Goal: Task Accomplishment & Management: Complete application form

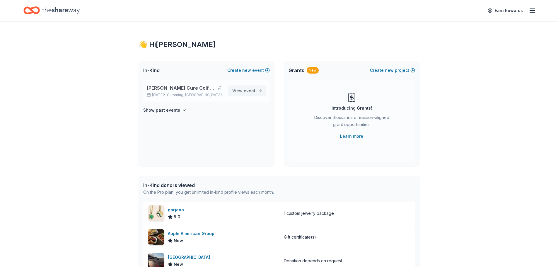
click at [245, 88] on span "View event" at bounding box center [243, 90] width 23 height 7
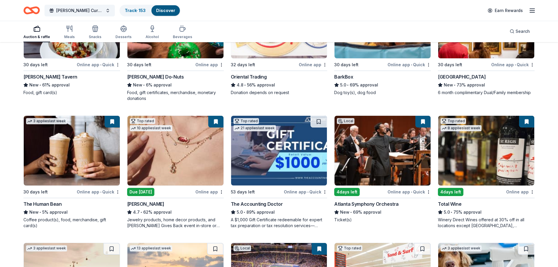
scroll to position [176, 0]
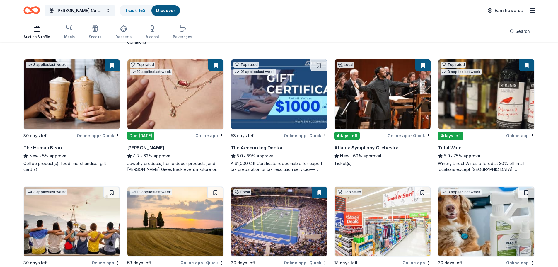
click at [472, 105] on img at bounding box center [486, 94] width 96 height 70
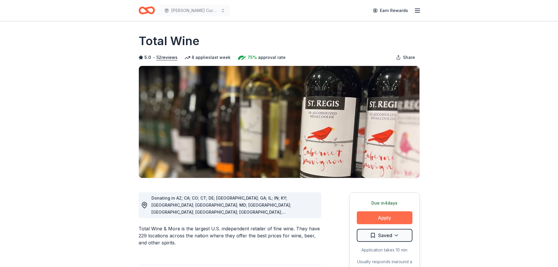
click at [398, 219] on button "Apply" at bounding box center [385, 217] width 56 height 13
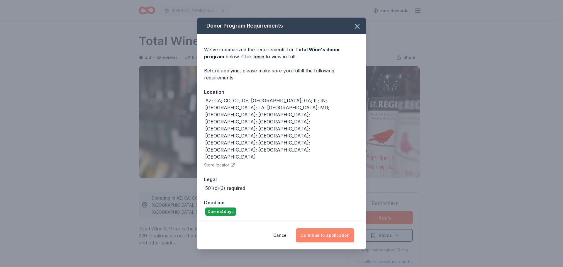
click at [333, 228] on button "Continue to application" at bounding box center [325, 235] width 58 height 14
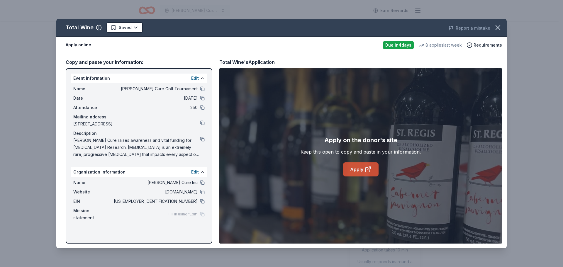
click at [361, 165] on link "Apply" at bounding box center [360, 169] width 35 height 14
